Goal: Information Seeking & Learning: Find specific fact

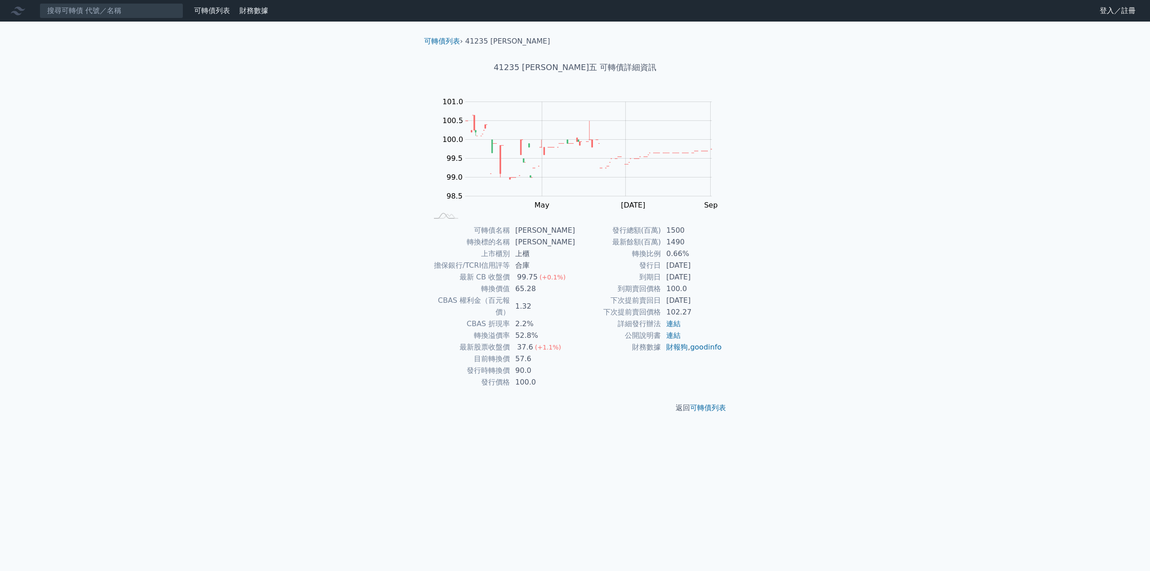
drag, startPoint x: 697, startPoint y: 342, endPoint x: 647, endPoint y: 314, distance: 56.7
click at [648, 315] on td "下次提前賣回價格" at bounding box center [618, 312] width 86 height 12
drag, startPoint x: 645, startPoint y: 311, endPoint x: 635, endPoint y: 307, distance: 10.7
drag, startPoint x: 635, startPoint y: 307, endPoint x: 581, endPoint y: 306, distance: 53.9
drag, startPoint x: 581, startPoint y: 306, endPoint x: 570, endPoint y: 304, distance: 11.4
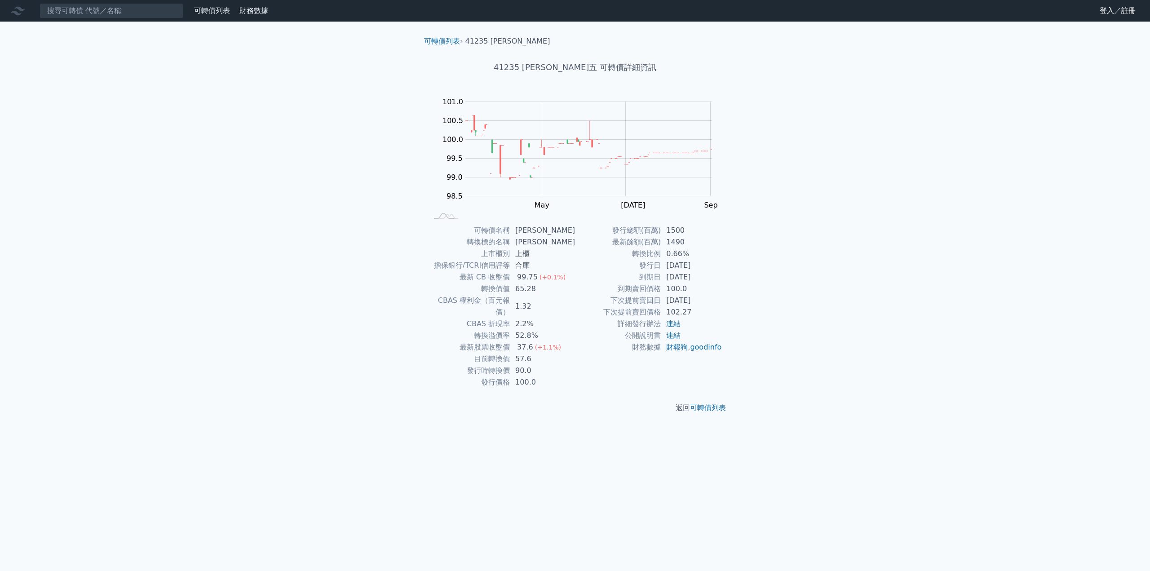
click at [570, 304] on td "1.32" at bounding box center [542, 306] width 65 height 23
drag, startPoint x: 626, startPoint y: 301, endPoint x: 710, endPoint y: 302, distance: 83.5
click at [710, 302] on tr "下次提前賣回日 [DATE]" at bounding box center [648, 301] width 147 height 12
drag, startPoint x: 671, startPoint y: 313, endPoint x: 647, endPoint y: 313, distance: 23.8
click at [647, 313] on td "下次提前賣回價格" at bounding box center [618, 312] width 86 height 12
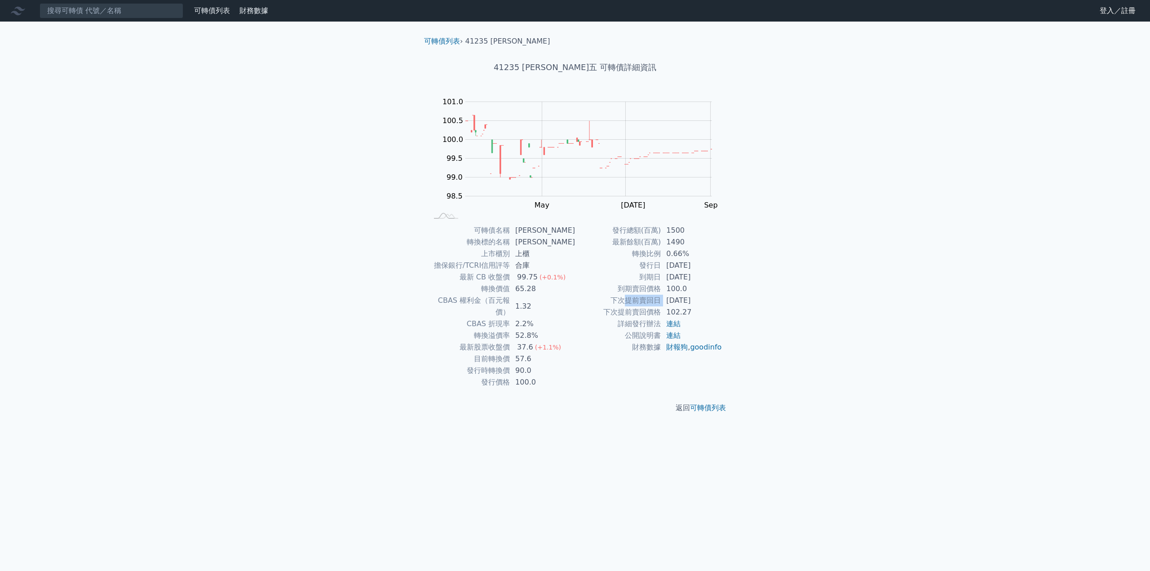
drag, startPoint x: 625, startPoint y: 299, endPoint x: 666, endPoint y: 302, distance: 41.4
click at [666, 302] on tr "下次提前賣回日 [DATE]" at bounding box center [648, 301] width 147 height 12
click at [734, 316] on div "可轉債列表 › 41235 [PERSON_NAME] 41235 [PERSON_NAME]五 可轉債詳細資訊 Zoom Out 100.0 97.5 98…" at bounding box center [574, 225] width 345 height 406
drag, startPoint x: 781, startPoint y: 328, endPoint x: 740, endPoint y: 306, distance: 46.2
drag, startPoint x: 740, startPoint y: 306, endPoint x: 733, endPoint y: 300, distance: 9.9
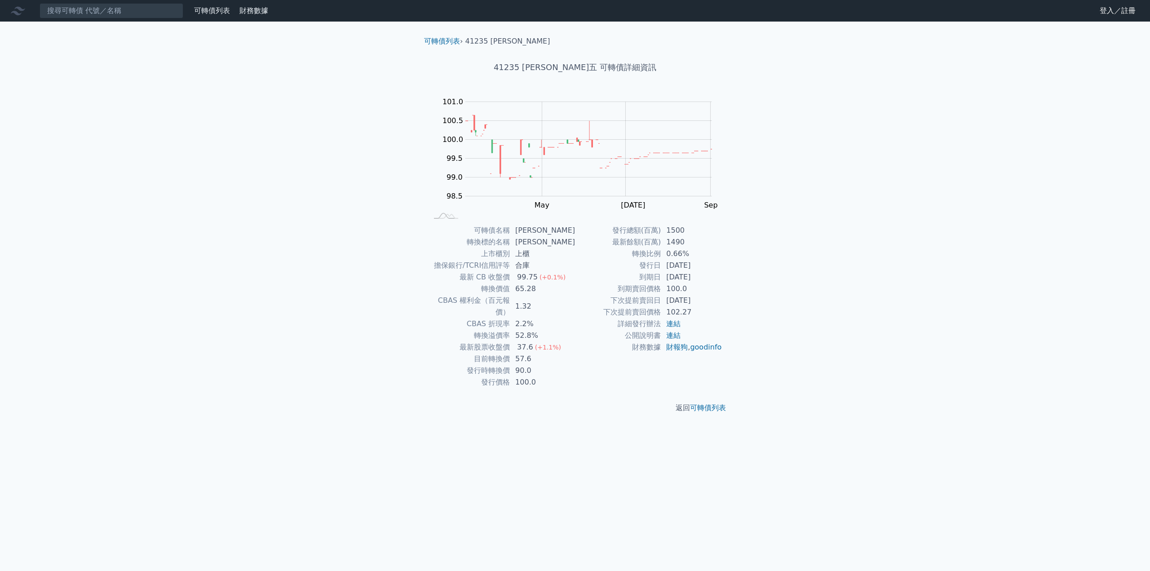
click at [733, 300] on div "可轉債名稱 [PERSON_NAME] 轉換標的名稱 [PERSON_NAME] 上市櫃別 上櫃 擔保銀行/TCRI信用評等 合庫 最新 CB 收盤價 99.…" at bounding box center [575, 306] width 316 height 163
drag, startPoint x: 784, startPoint y: 291, endPoint x: 773, endPoint y: 287, distance: 12.3
click at [773, 287] on div "可轉債列表 財務數據 可轉債列表 財務數據 登入／註冊 登入／註冊 可轉債列表 › 41235 [PERSON_NAME] 41235 [PERSON_NAM…" at bounding box center [575, 285] width 1150 height 571
drag, startPoint x: 877, startPoint y: 313, endPoint x: 821, endPoint y: 301, distance: 57.4
drag, startPoint x: 821, startPoint y: 301, endPoint x: 808, endPoint y: 294, distance: 14.3
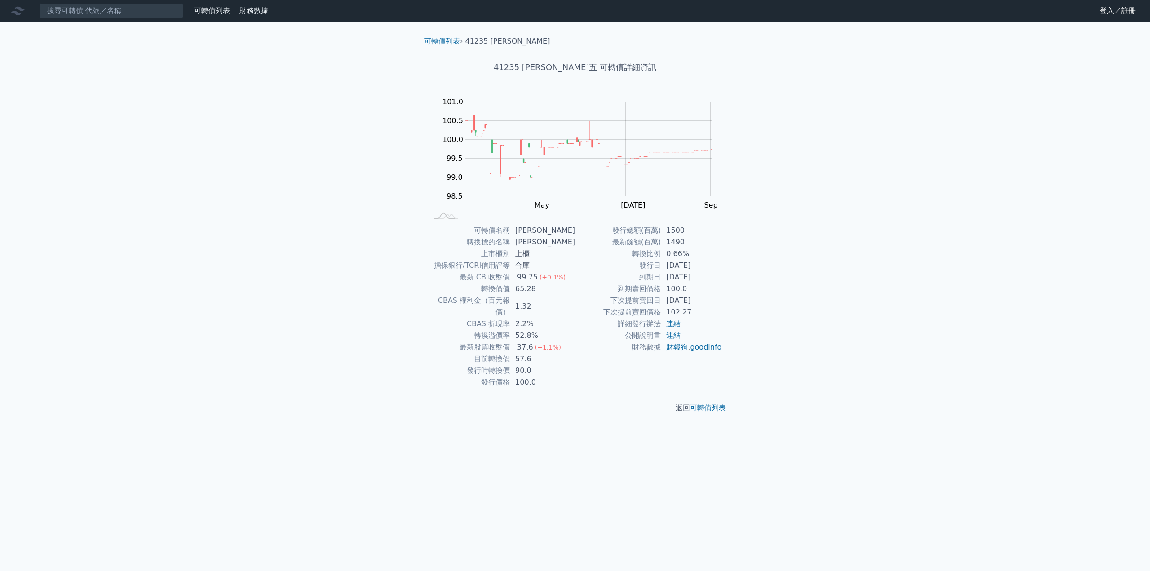
click at [808, 294] on div "可轉債列表 財務數據 可轉債列表 財務數據 登入／註冊 登入／註冊 可轉債列表 › 41235 [PERSON_NAME] 41235 [PERSON_NAM…" at bounding box center [575, 285] width 1150 height 571
